Goal: Information Seeking & Learning: Learn about a topic

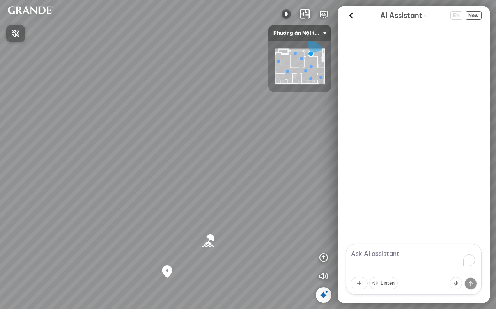
drag, startPoint x: 290, startPoint y: 187, endPoint x: 178, endPoint y: 169, distance: 113.0
click at [142, 169] on div at bounding box center [248, 154] width 496 height 309
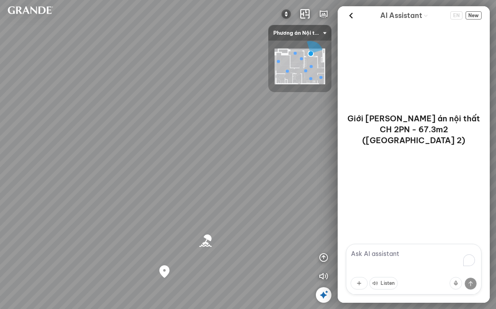
drag, startPoint x: 178, startPoint y: 169, endPoint x: 75, endPoint y: 164, distance: 103.0
click at [73, 163] on div "Bãi biển [GEOGRAPHIC_DATA] Co Co River Regal One River project" at bounding box center [248, 154] width 496 height 309
drag, startPoint x: 181, startPoint y: 146, endPoint x: 94, endPoint y: 147, distance: 87.3
click at [94, 147] on div "Bãi biển [GEOGRAPHIC_DATA] Co Co River Regal One River project" at bounding box center [248, 154] width 496 height 309
drag, startPoint x: 200, startPoint y: 203, endPoint x: 103, endPoint y: 156, distance: 108.2
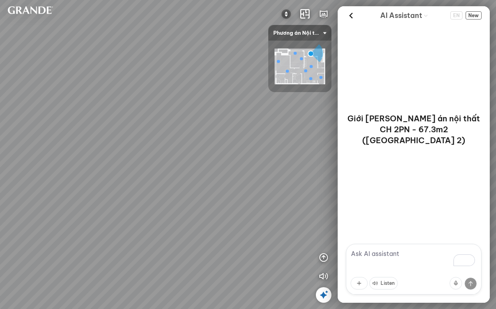
click at [103, 156] on div "Bãi biển [GEOGRAPHIC_DATA] Co Co River Regal One River project" at bounding box center [248, 154] width 496 height 309
drag, startPoint x: 206, startPoint y: 175, endPoint x: 143, endPoint y: 123, distance: 81.1
click at [78, 129] on div "Bãi biển [GEOGRAPHIC_DATA] Co Co River Regal One River project" at bounding box center [248, 154] width 496 height 309
drag, startPoint x: 248, startPoint y: 185, endPoint x: 221, endPoint y: 180, distance: 27.7
click at [214, 180] on div "Bãi biển [GEOGRAPHIC_DATA] Co Co River Regal One River project" at bounding box center [248, 154] width 496 height 309
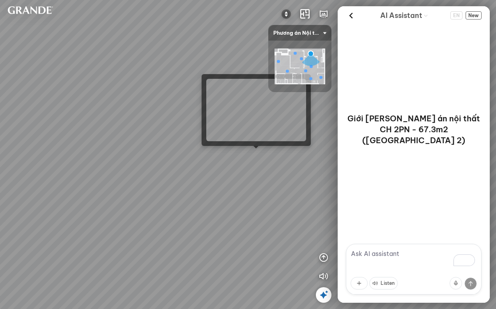
click at [256, 156] on div "Bãi biển [GEOGRAPHIC_DATA] Co Co River Regal One River project" at bounding box center [248, 154] width 496 height 309
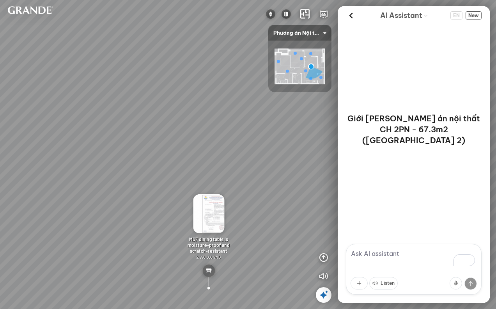
click at [322, 293] on icon at bounding box center [323, 294] width 9 height 9
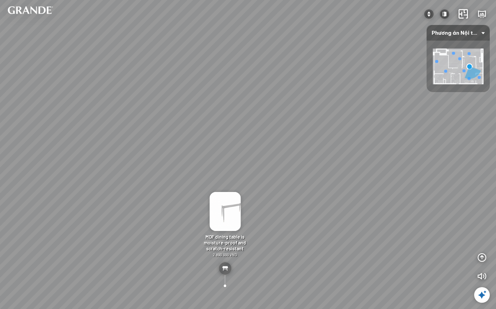
drag, startPoint x: 268, startPoint y: 221, endPoint x: 193, endPoint y: 221, distance: 75.2
click at [193, 221] on div "Minimalist TV shelf 3.380.000 VND Double MDF tea table is moisture-proof and sc…" at bounding box center [248, 154] width 496 height 309
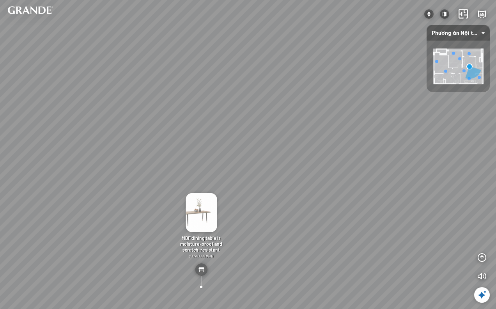
drag, startPoint x: 344, startPoint y: 174, endPoint x: 231, endPoint y: 194, distance: 114.9
click at [205, 182] on div "Minimalist TV shelf 3.380.000 VND Double MDF tea table is moisture-proof and sc…" at bounding box center [248, 154] width 496 height 309
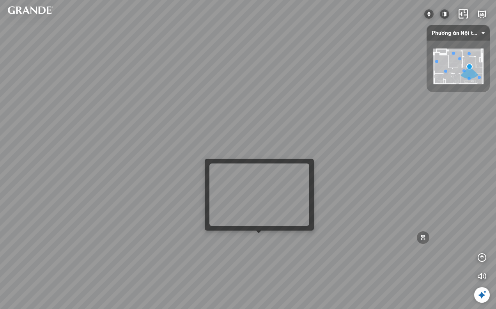
click at [256, 238] on div "Minimalist TV shelf 3.380.000 VND Double MDF tea table is moisture-proof and sc…" at bounding box center [248, 154] width 496 height 309
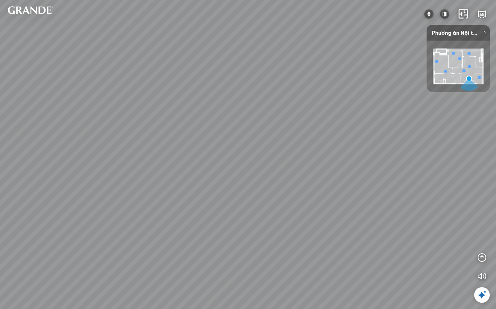
drag, startPoint x: 97, startPoint y: 207, endPoint x: 131, endPoint y: 207, distance: 33.9
click at [82, 207] on div at bounding box center [248, 154] width 496 height 309
drag, startPoint x: 258, startPoint y: 204, endPoint x: -48, endPoint y: 196, distance: 306.4
click at [0, 196] on html "Minimalist shoe cabinet - Large 4.890.000 VND MDF dining table is moisture-proo…" at bounding box center [248, 154] width 496 height 309
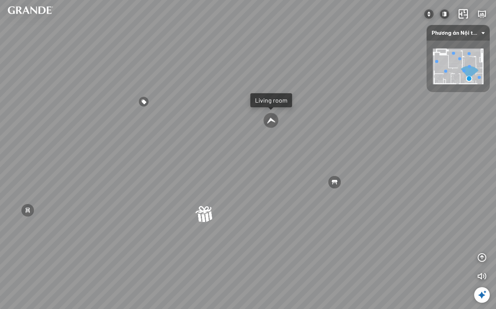
drag, startPoint x: 209, startPoint y: 159, endPoint x: 244, endPoint y: 93, distance: 75.7
click at [244, 90] on div "Minimalist shoe cabinet - Large 4.890.000 VND MDF dining table is moisture-proo…" at bounding box center [248, 154] width 496 height 309
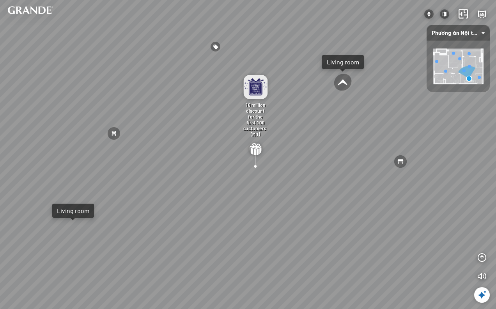
drag, startPoint x: 337, startPoint y: 201, endPoint x: 333, endPoint y: 189, distance: 12.8
click at [333, 189] on div "Minimalist shoe cabinet - Large 4.890.000 VND MDF dining table is moisture-proo…" at bounding box center [248, 154] width 496 height 309
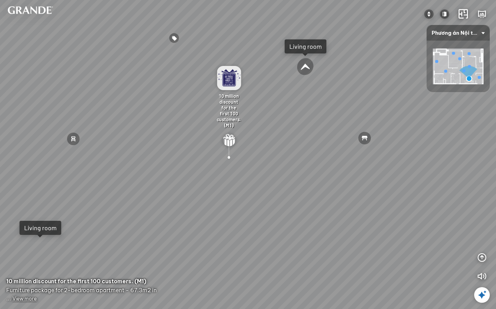
click at [229, 86] on img at bounding box center [229, 78] width 24 height 24
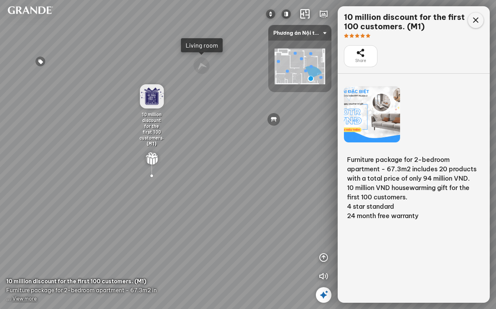
click at [475, 22] on icon at bounding box center [475, 20] width 9 height 9
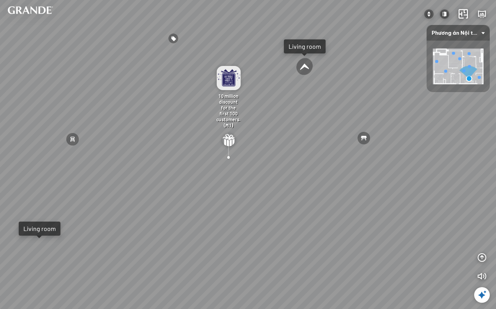
drag, startPoint x: 358, startPoint y: 181, endPoint x: 387, endPoint y: 177, distance: 29.9
click at [387, 177] on div "Minimalist shoe cabinet - Large 4.890.000 VND MDF dining table is moisture-proo…" at bounding box center [248, 154] width 496 height 309
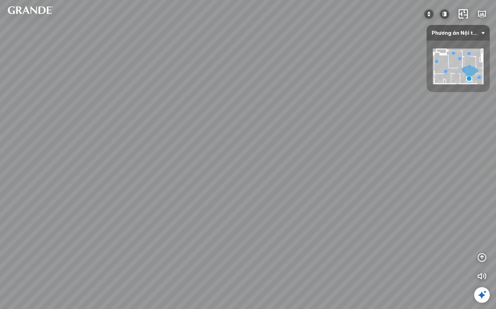
drag, startPoint x: 385, startPoint y: 207, endPoint x: 361, endPoint y: 191, distance: 28.9
click at [361, 191] on div "Minimalist shoe cabinet - Large 4.890.000 VND MDF dining table is moisture-proo…" at bounding box center [248, 154] width 496 height 309
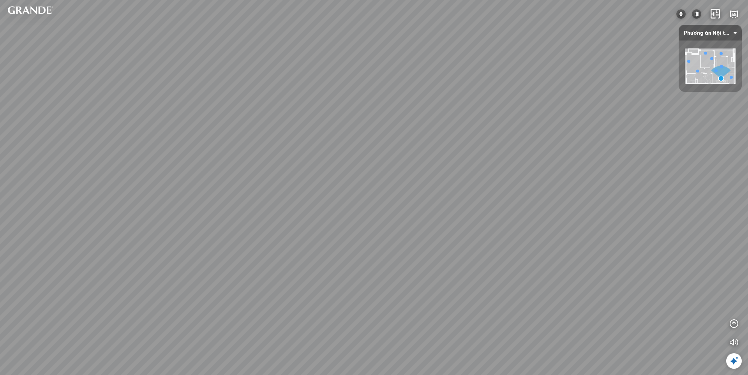
drag, startPoint x: 522, startPoint y: 167, endPoint x: 560, endPoint y: 164, distance: 38.0
click at [495, 164] on div "Minimalist shoe cabinet - Large 4.890.000 VND MDF dining table is moisture-proo…" at bounding box center [374, 187] width 748 height 375
